Goal: Information Seeking & Learning: Find specific fact

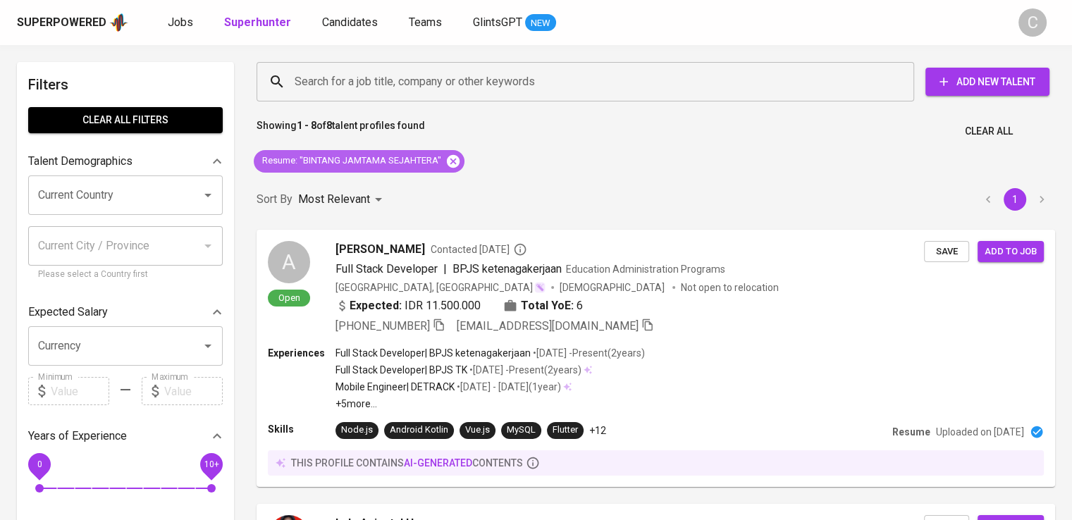
click at [457, 156] on icon at bounding box center [453, 160] width 13 height 13
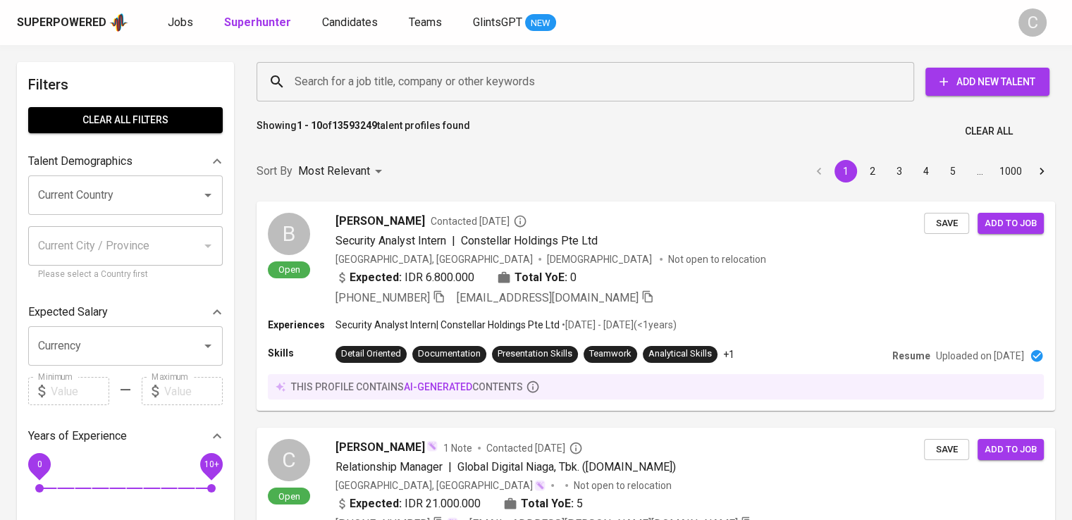
click at [415, 93] on input "Search for a job title, company or other keywords" at bounding box center [589, 81] width 596 height 27
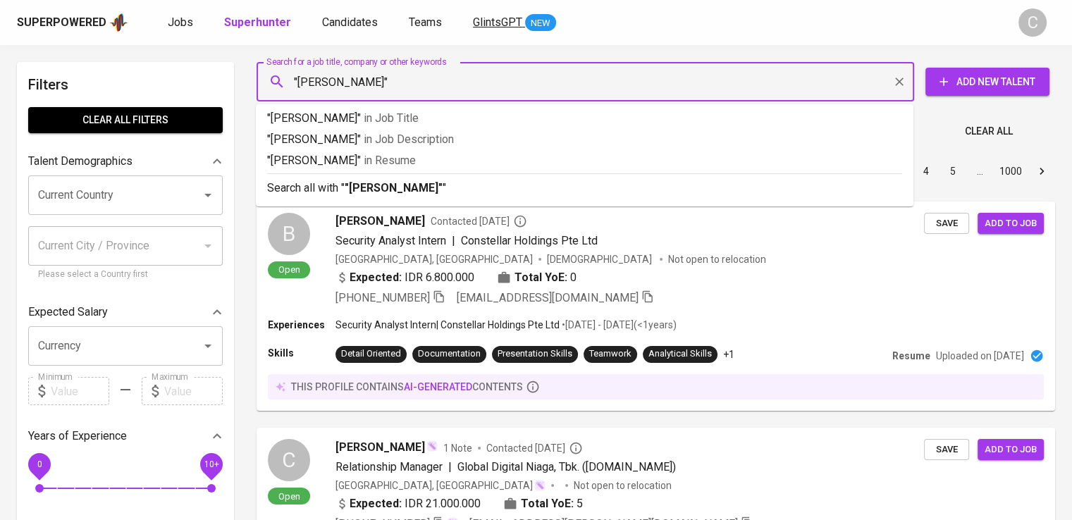
type input ""[PERSON_NAME]""
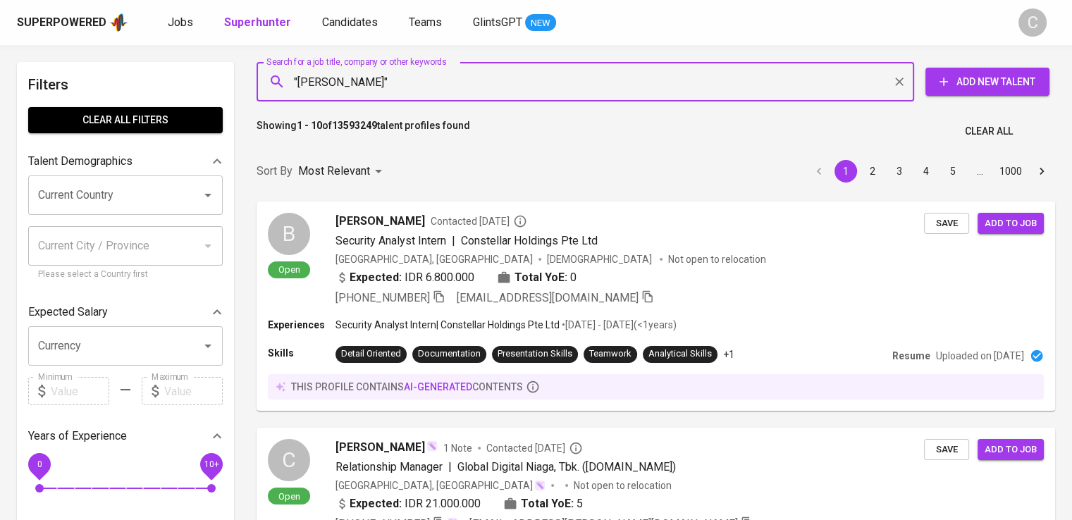
click at [433, 97] on div ""[PERSON_NAME]" Search for a job title, company or other keywords" at bounding box center [586, 81] width 658 height 39
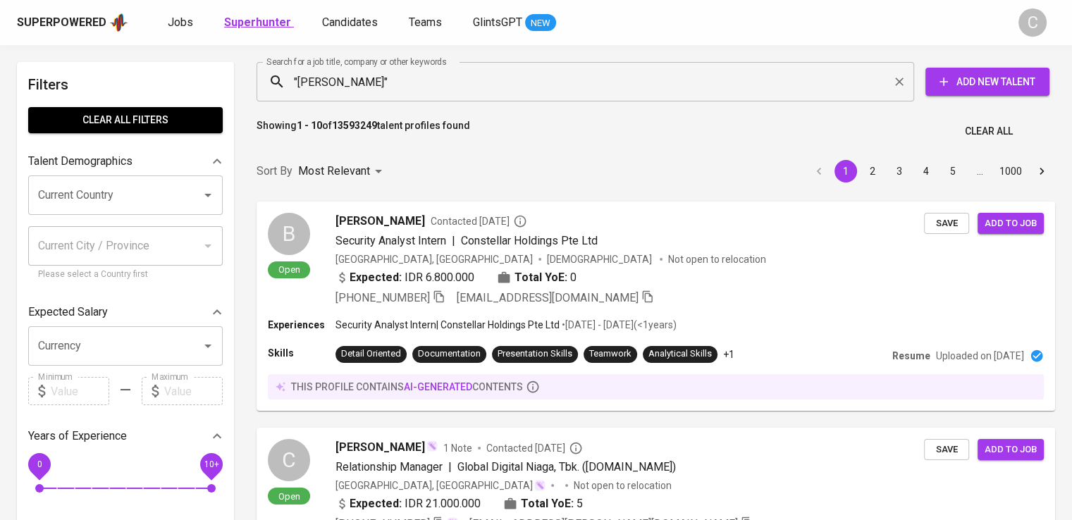
click at [271, 23] on b "Superhunter" at bounding box center [257, 22] width 67 height 13
click at [273, 23] on b "Superhunter" at bounding box center [257, 22] width 67 height 13
click at [393, 78] on input ""[PERSON_NAME]"" at bounding box center [589, 81] width 596 height 27
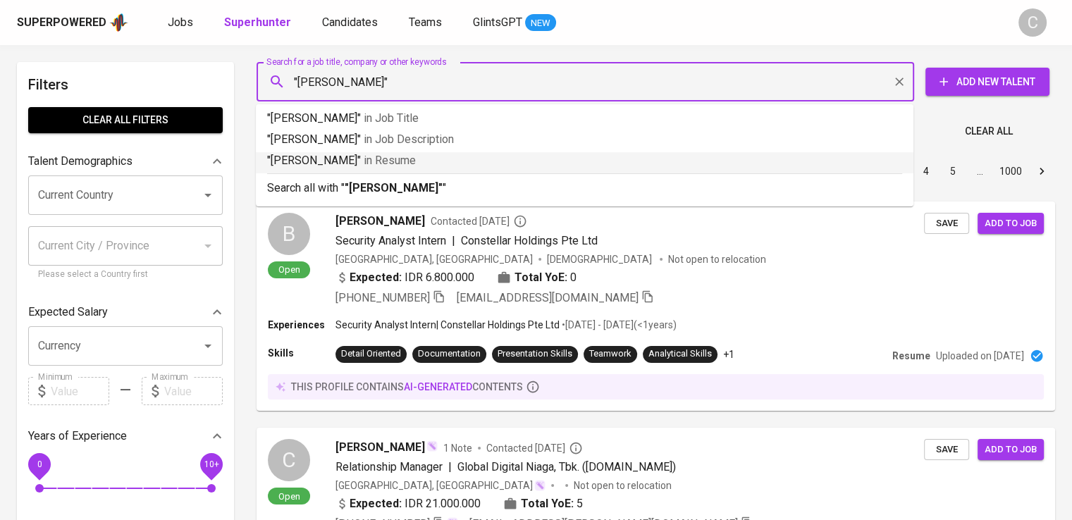
click at [434, 156] on p ""[PERSON_NAME]" in [GEOGRAPHIC_DATA]" at bounding box center [584, 160] width 635 height 17
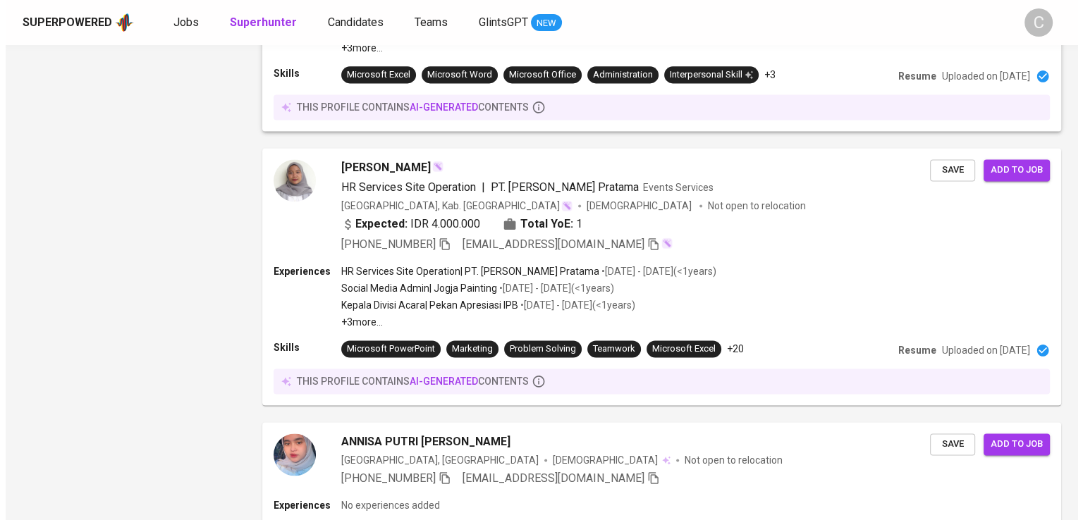
scroll to position [1942, 0]
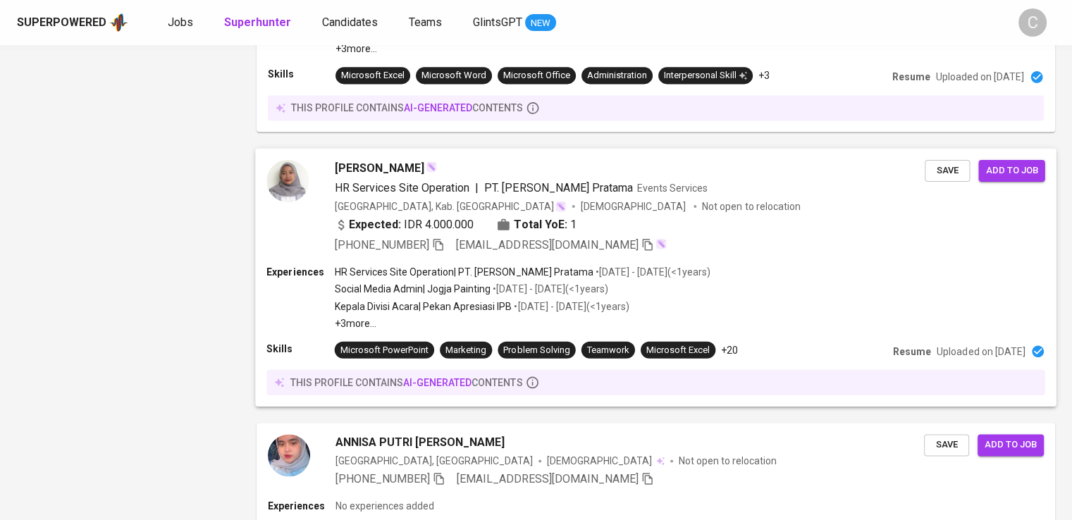
click at [581, 204] on span "[DEMOGRAPHIC_DATA]" at bounding box center [634, 206] width 107 height 14
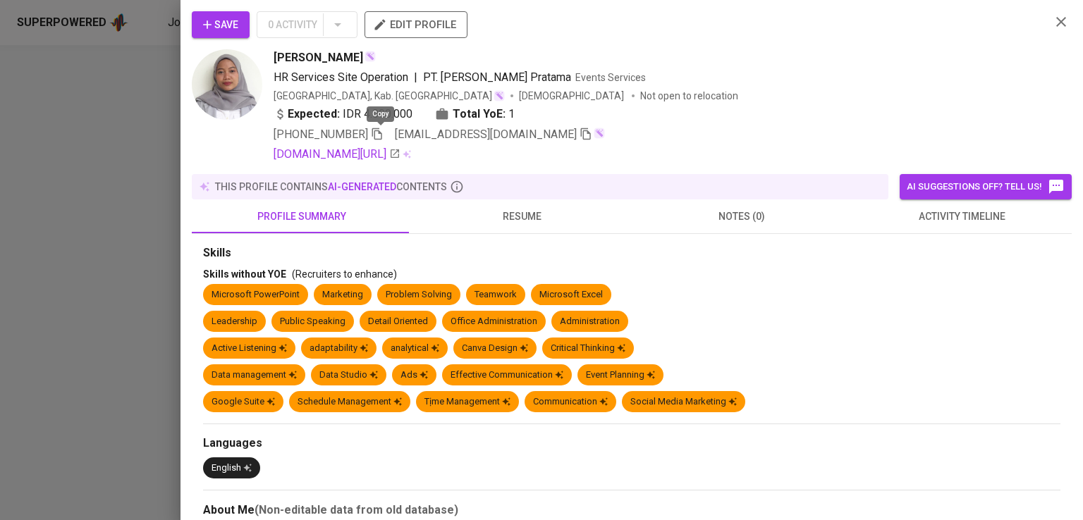
click at [377, 128] on icon "button" at bounding box center [377, 134] width 13 height 13
click at [741, 146] on div "[DOMAIN_NAME][URL]" at bounding box center [655, 154] width 765 height 17
click at [975, 61] on div "[PERSON_NAME]" at bounding box center [655, 57] width 765 height 17
click at [382, 132] on icon "button" at bounding box center [377, 134] width 10 height 12
